Goal: Task Accomplishment & Management: Complete application form

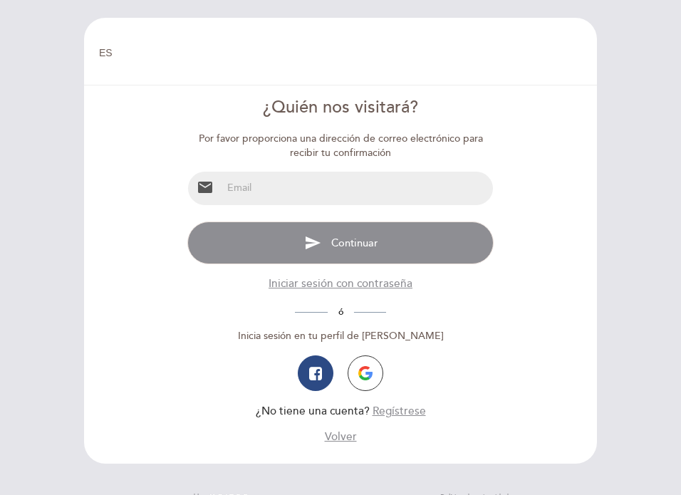
select select "es"
click at [361, 165] on div "Por favor proporciona una dirección de correo electrónico para recibir tu confi…" at bounding box center [339, 288] width 305 height 313
click at [348, 182] on input "email" at bounding box center [357, 188] width 270 height 33
type input "[EMAIL_ADDRESS][DOMAIN_NAME]"
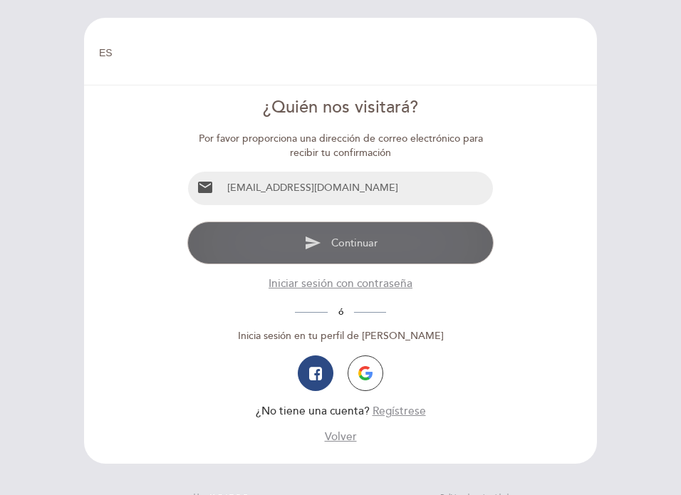
click at [359, 226] on button "send Continuar" at bounding box center [339, 242] width 305 height 43
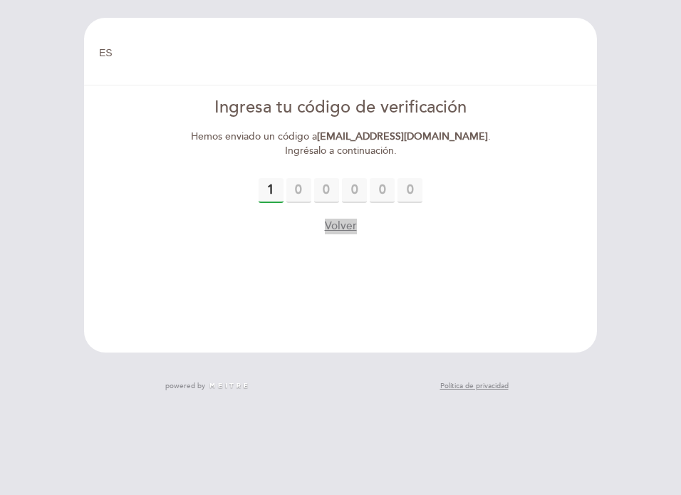
type input "1"
type input "8"
type input "4"
type input "5"
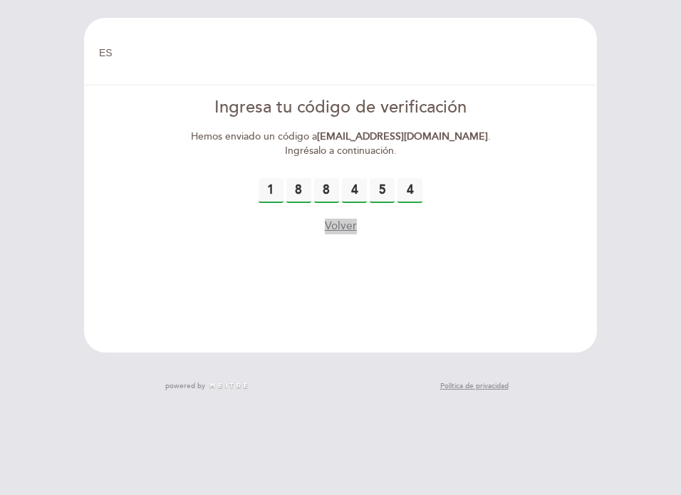
type input "4"
